Goal: Communication & Community: Share content

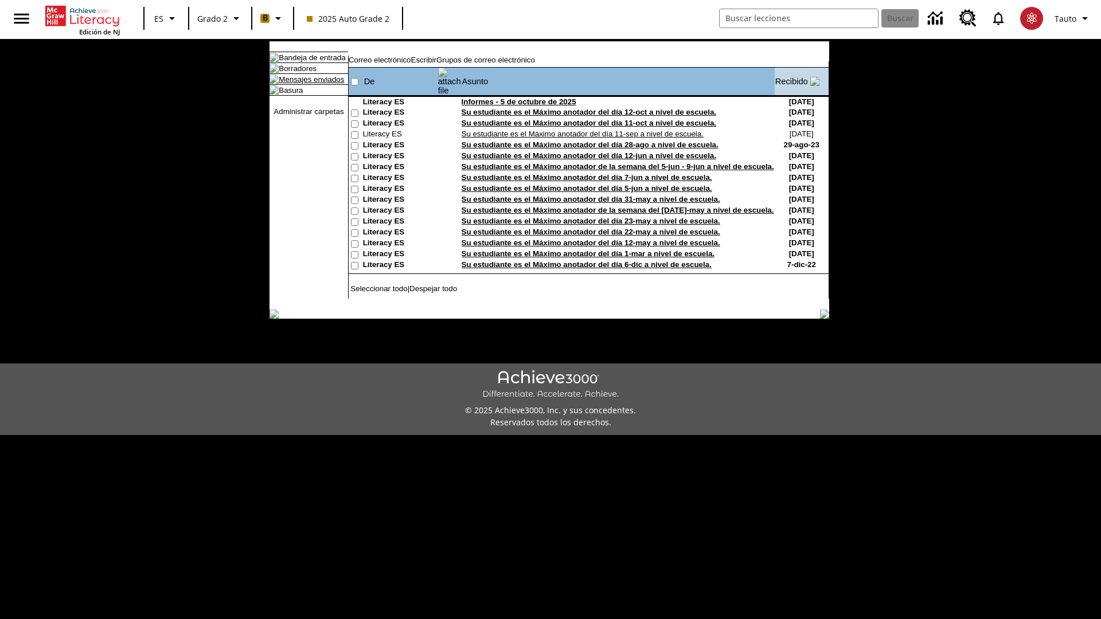
click at [306, 84] on link "Mensajes enviados" at bounding box center [311, 79] width 65 height 9
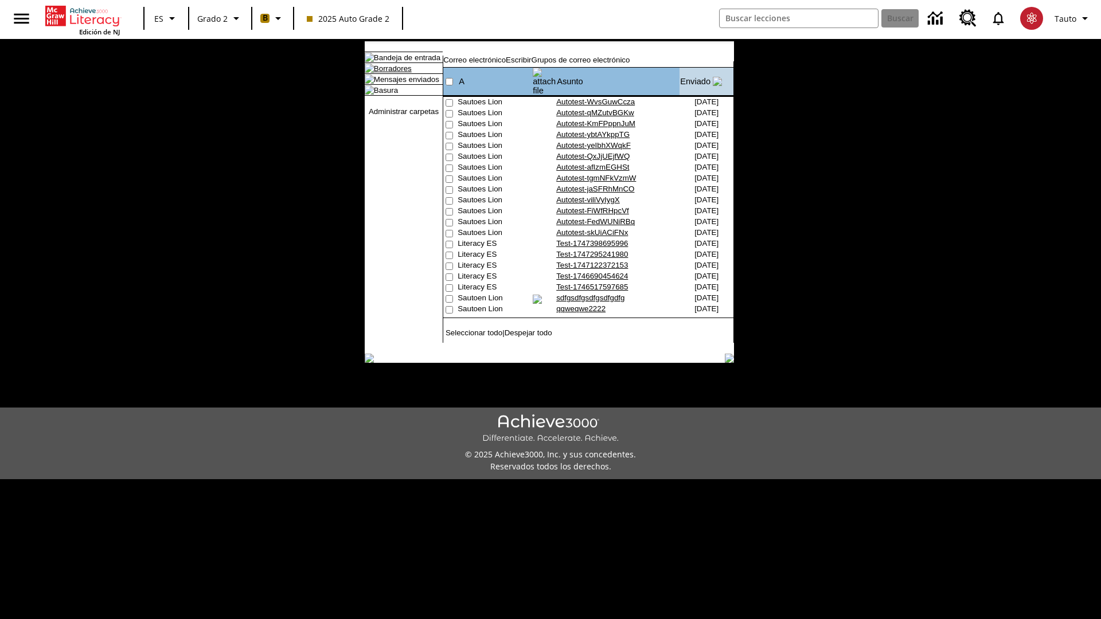
click at [384, 73] on link "Borradores" at bounding box center [393, 68] width 38 height 9
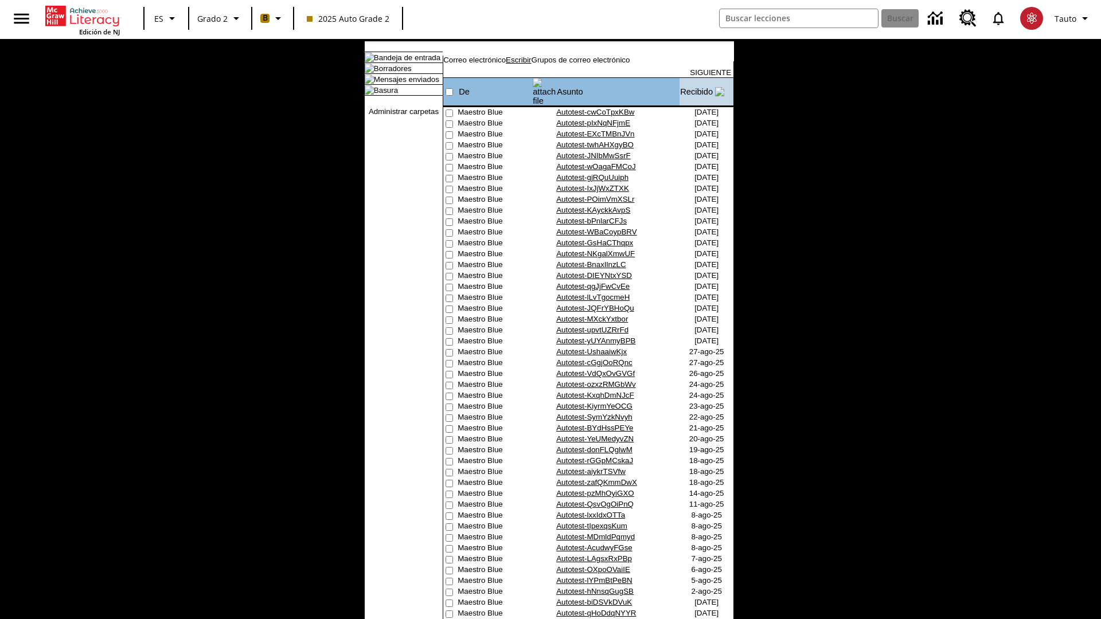
click at [531, 64] on link "Escribir" at bounding box center [518, 60] width 25 height 9
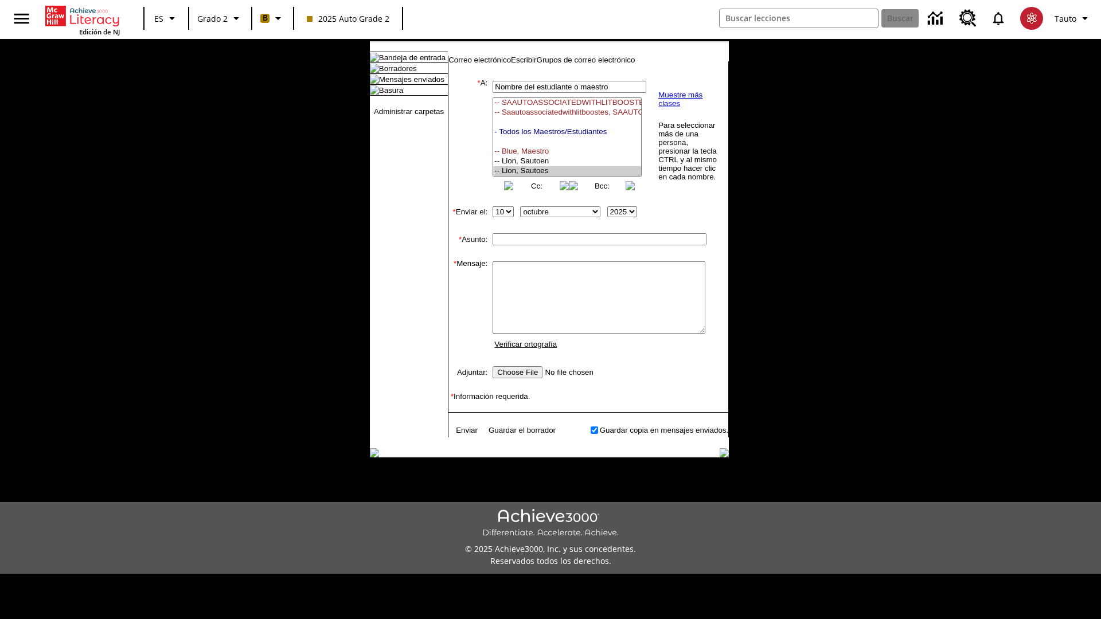
select select "U,21437111,1"
type input "Autotest-ssIQYABKBo"
type textarea "email body message"
click at [461, 435] on link "Enviar" at bounding box center [467, 430] width 22 height 9
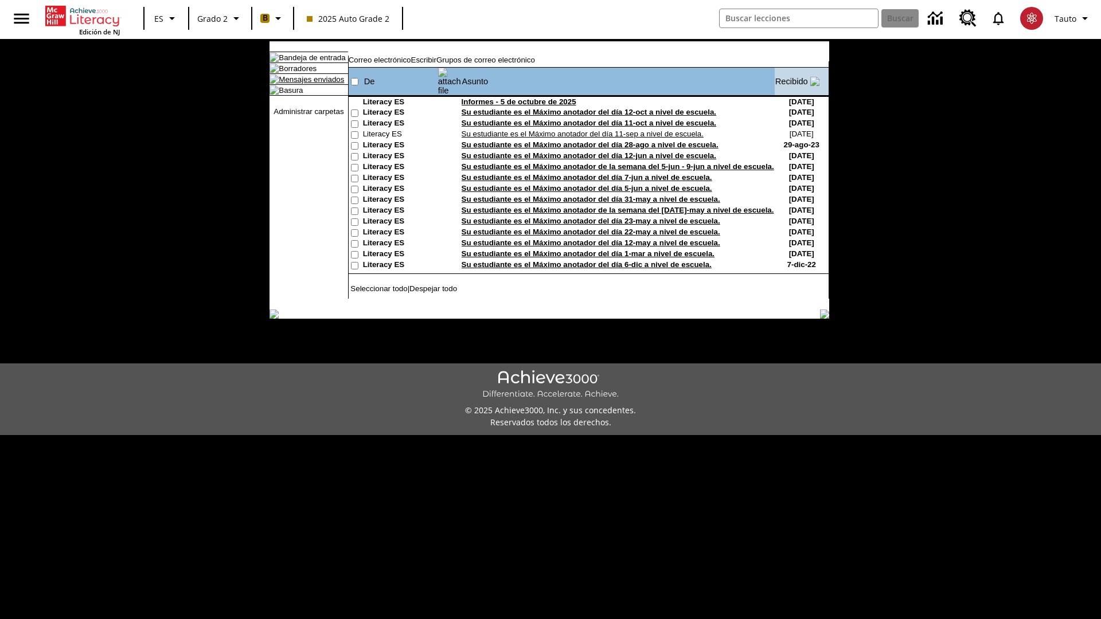
click at [306, 84] on link "Mensajes enviados" at bounding box center [311, 79] width 65 height 9
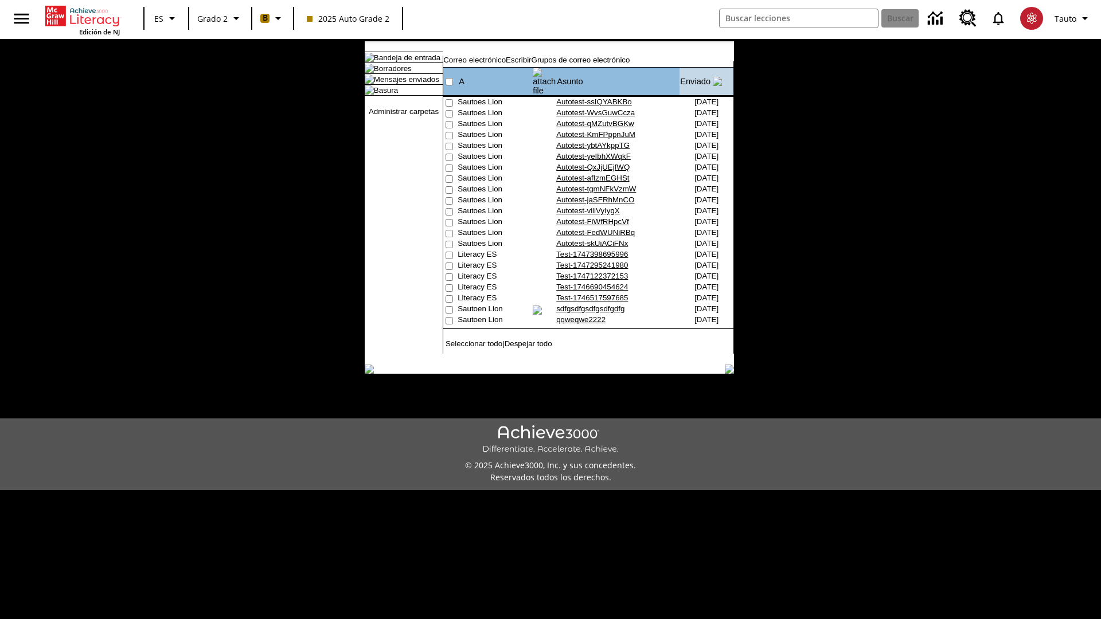
click at [448, 99] on input"] "checkbox" at bounding box center [448, 102] width 7 height 7
checkbox input"] "true"
